Goal: Task Accomplishment & Management: Manage account settings

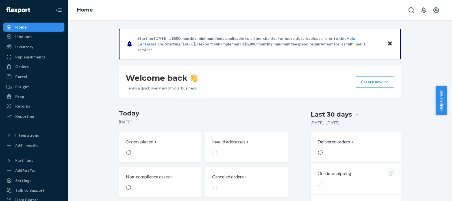
click at [17, 71] on link "Orders" at bounding box center [33, 66] width 61 height 9
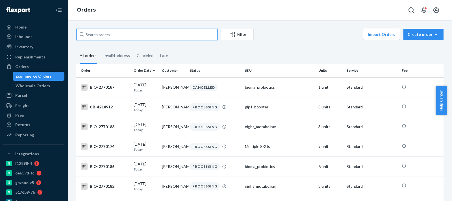
click at [141, 34] on input "text" at bounding box center [146, 34] width 141 height 11
paste input "2764036"
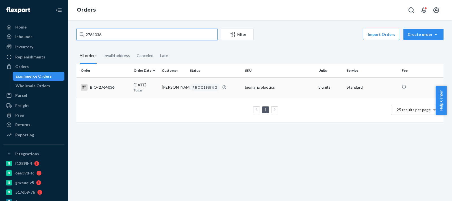
type input "2764036"
click at [152, 83] on div "[DATE] [DATE]" at bounding box center [146, 87] width 24 height 10
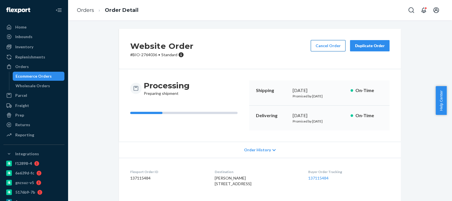
click at [314, 47] on button "Cancel Order" at bounding box center [328, 45] width 35 height 11
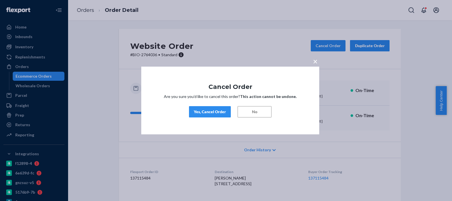
click at [207, 115] on button "Yes, Cancel Order" at bounding box center [210, 111] width 42 height 11
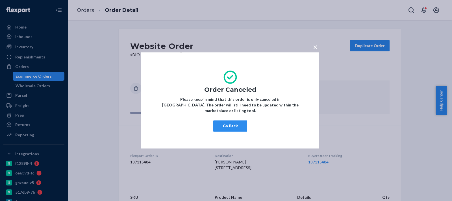
click at [340, 80] on div "× Order Canceled Please keep in mind that this order is only canceled in [GEOGR…" at bounding box center [226, 100] width 452 height 201
